Goal: Register for event/course

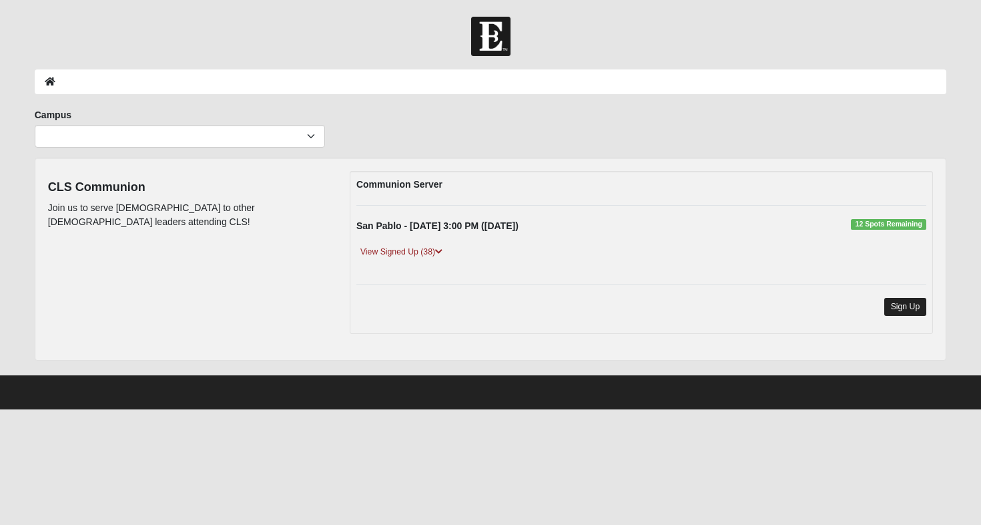
click at [915, 307] on link "Sign Up" at bounding box center [906, 307] width 43 height 18
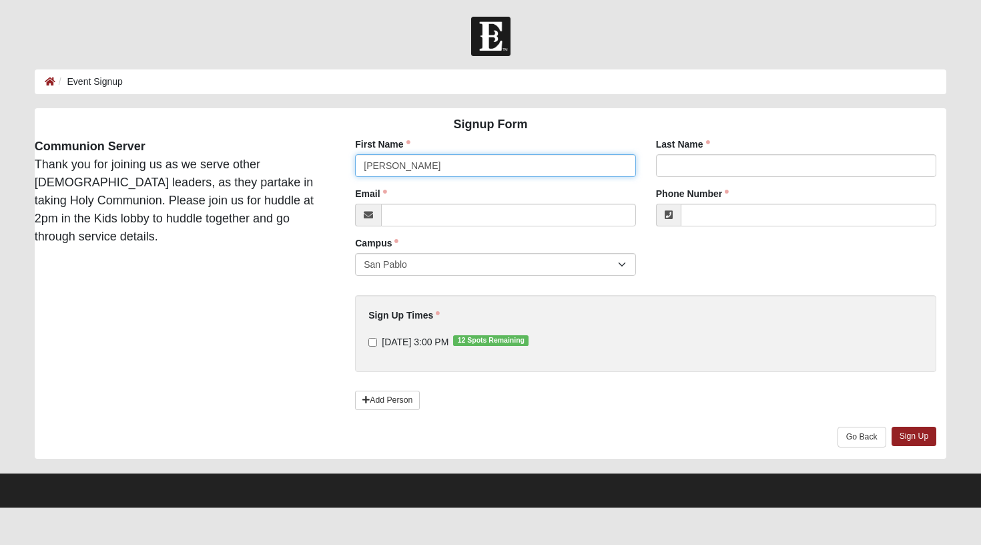
type input "[PERSON_NAME]"
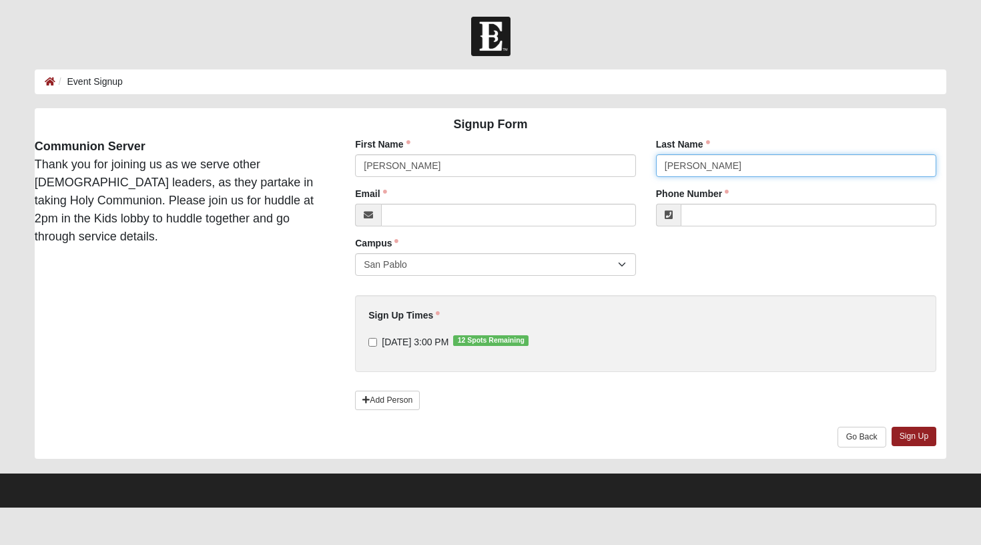
type input "[PERSON_NAME]"
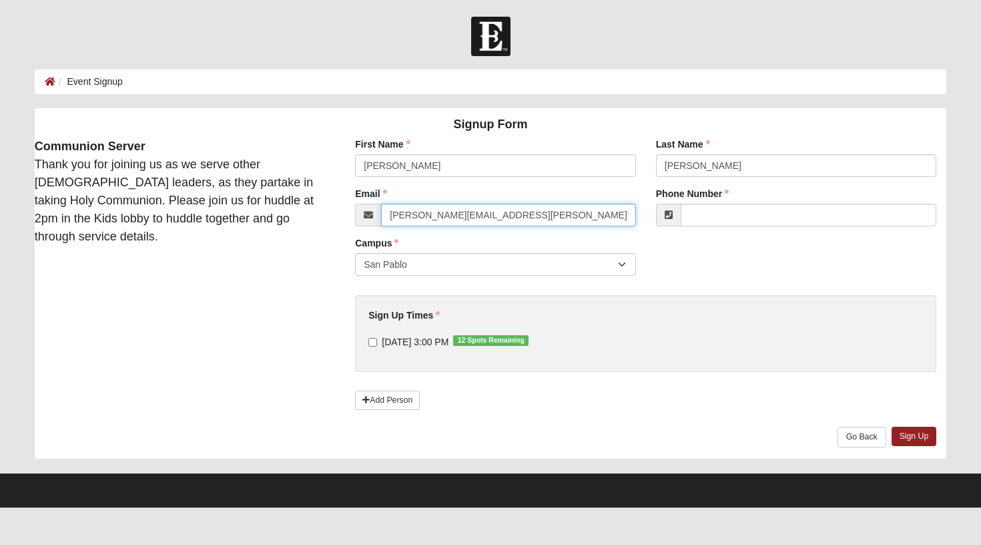
type input "[PERSON_NAME][EMAIL_ADDRESS][PERSON_NAME][DOMAIN_NAME]"
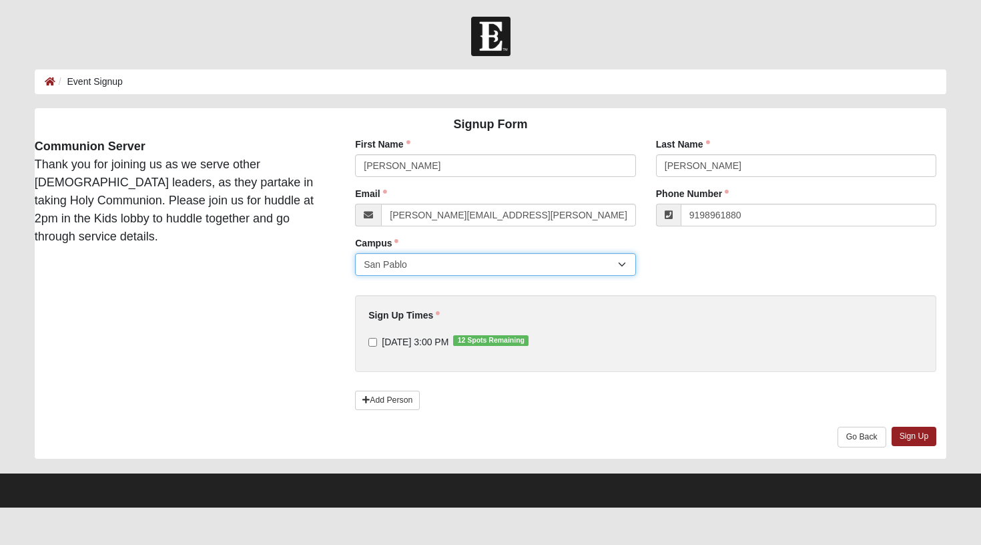
type input "[PHONE_NUMBER]"
click at [374, 340] on input "[DATE] 3:00 PM 12 Spots Remaining" at bounding box center [372, 342] width 9 height 9
checkbox input "true"
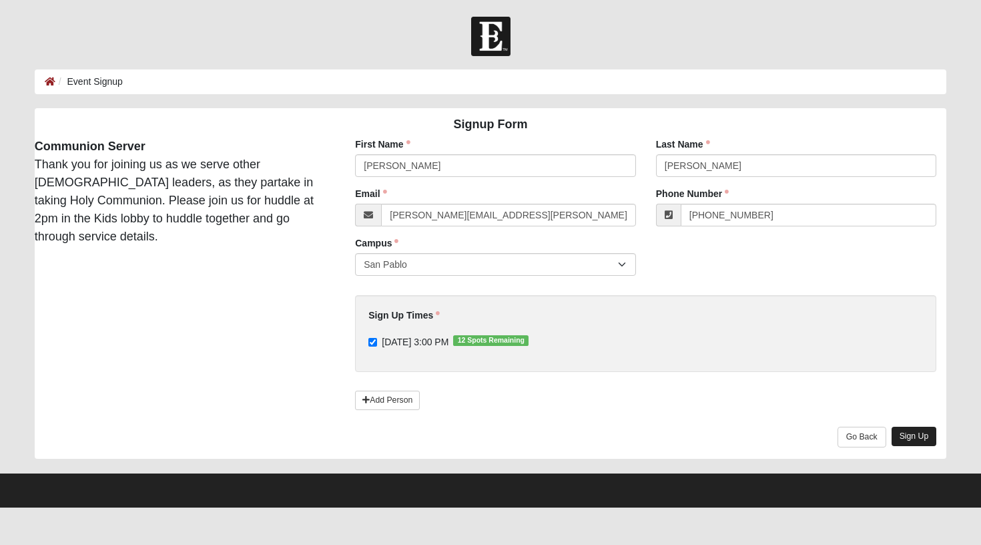
click at [903, 433] on link "Sign Up" at bounding box center [914, 436] width 45 height 19
